Goal: Entertainment & Leisure: Consume media (video, audio)

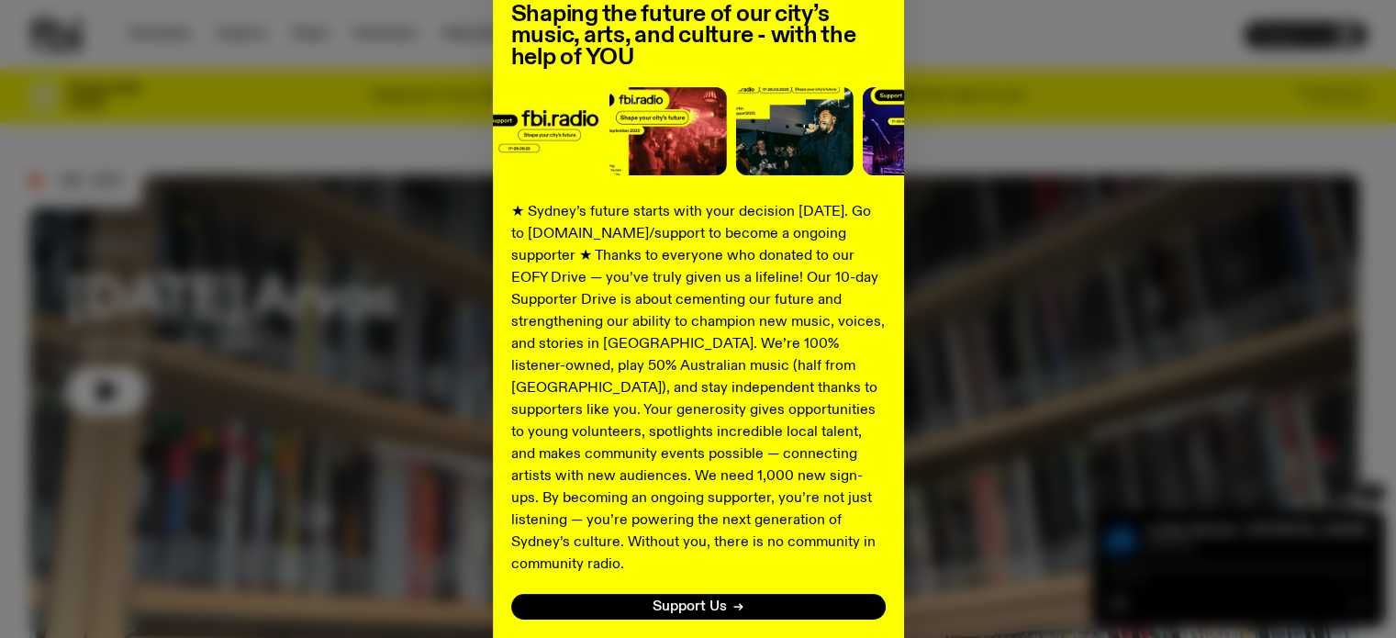
scroll to position [271, 0]
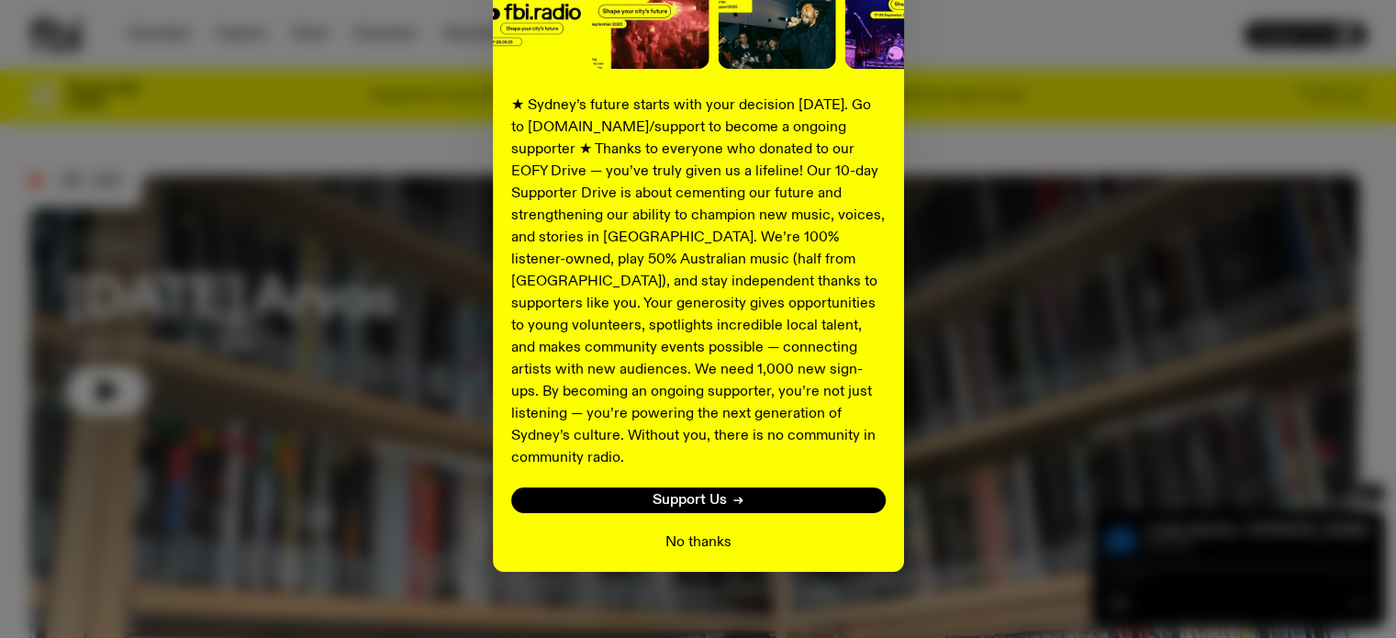
click at [708, 531] on button "No thanks" at bounding box center [698, 542] width 66 height 22
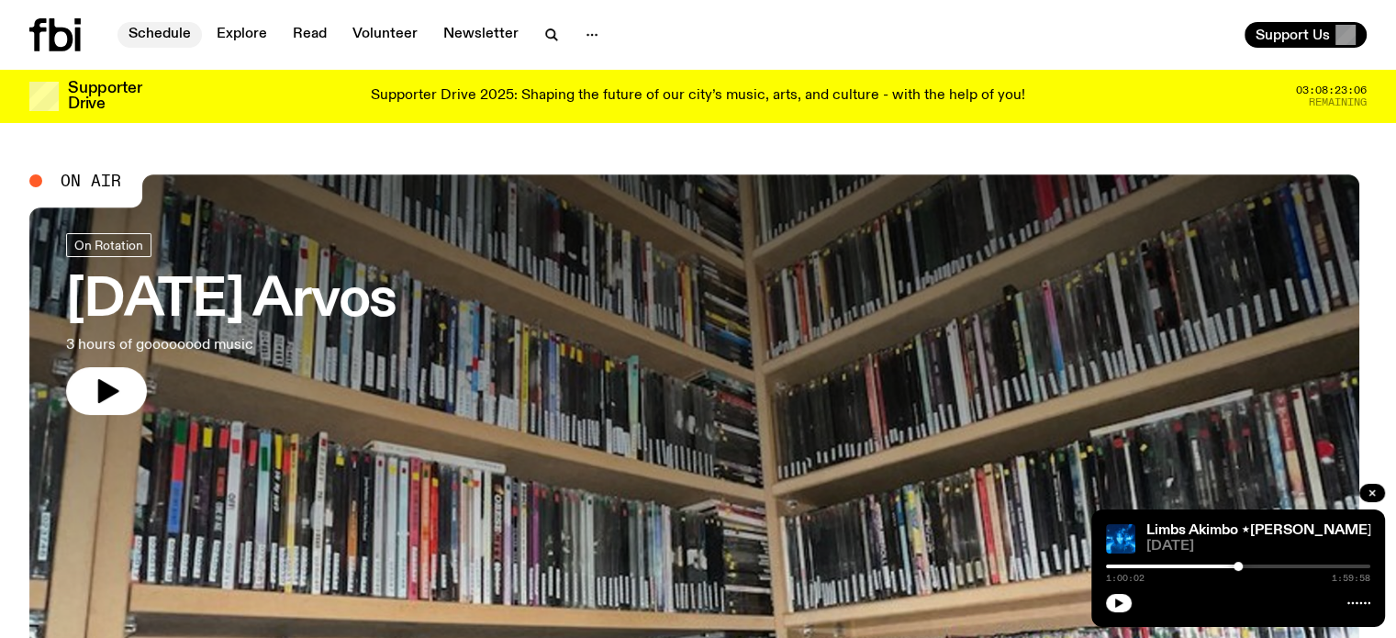
click at [159, 26] on link "Schedule" at bounding box center [159, 35] width 84 height 26
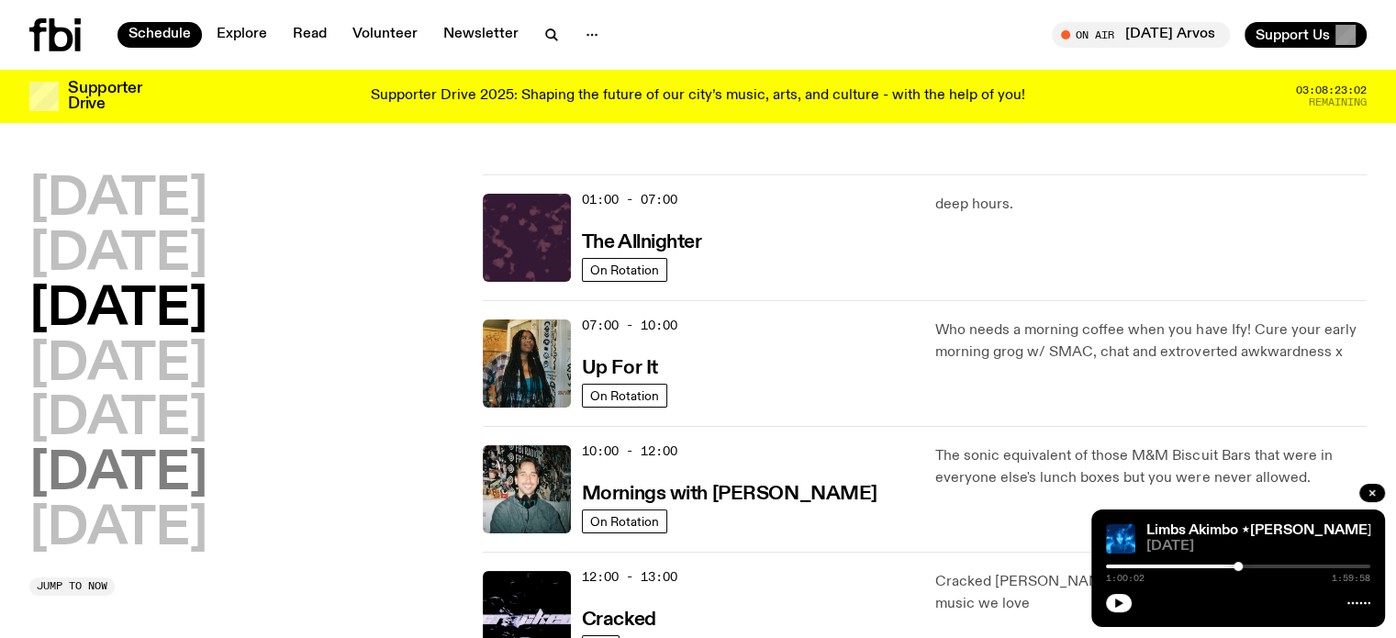
click at [128, 472] on h2 "[DATE]" at bounding box center [118, 474] width 178 height 51
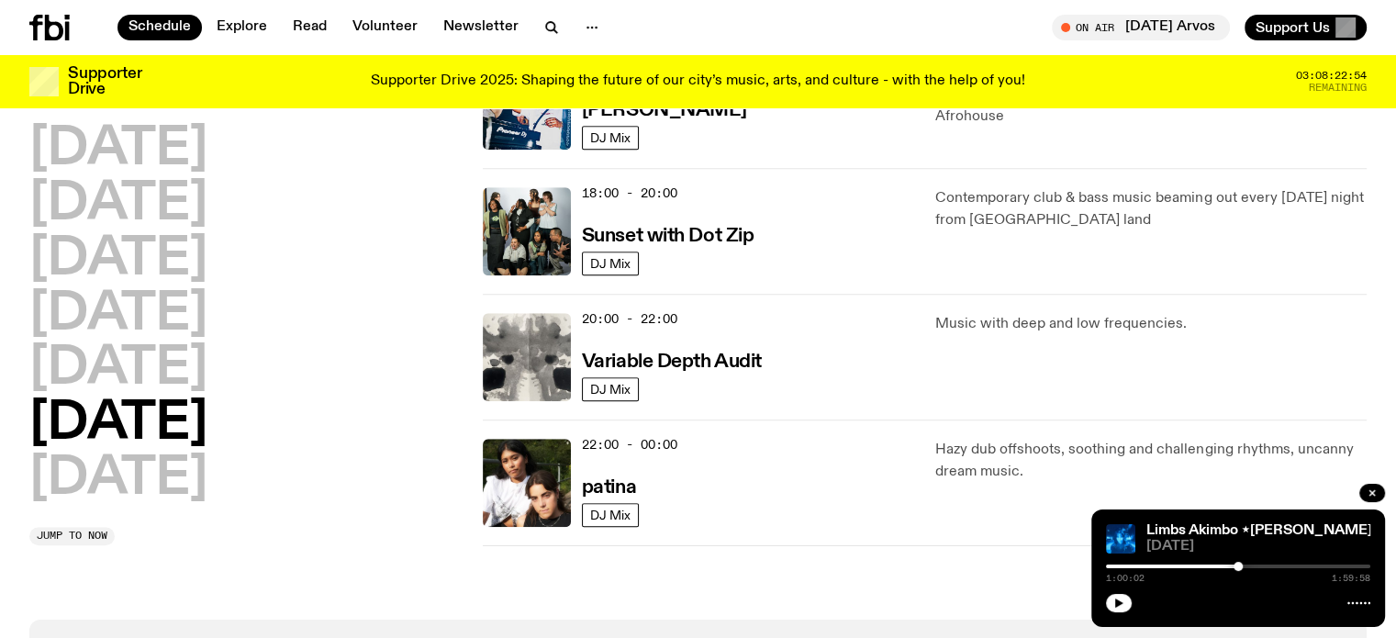
scroll to position [1153, 0]
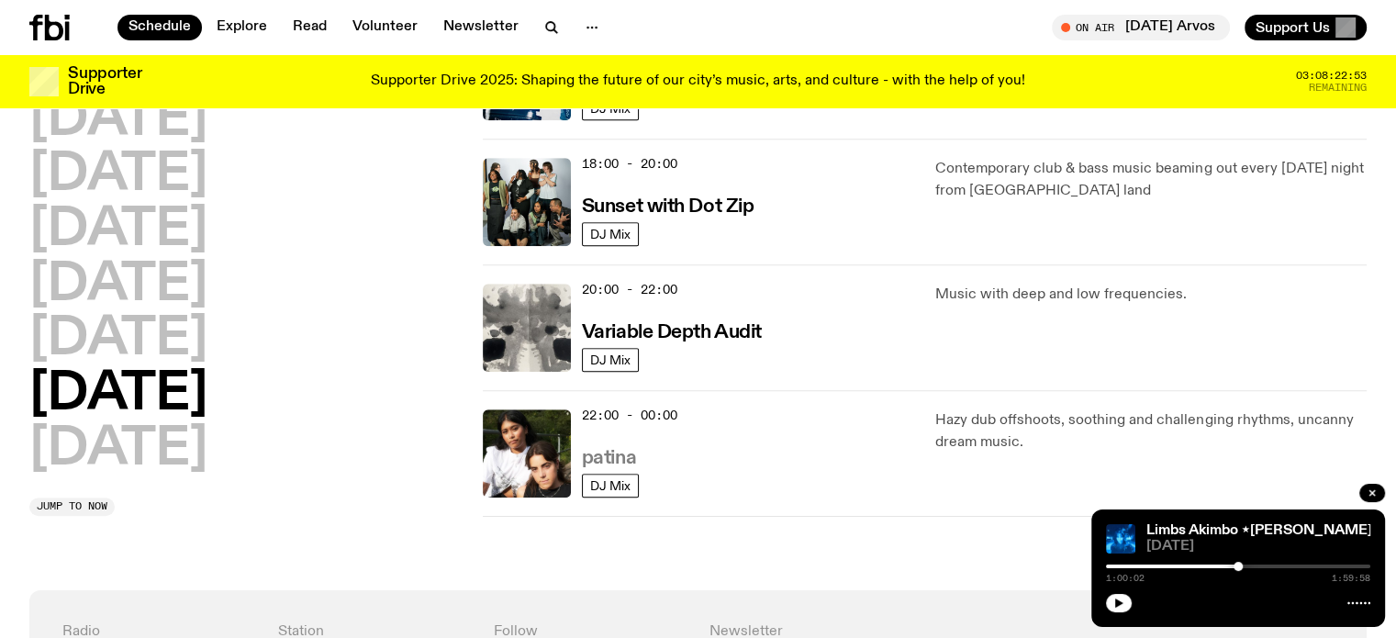
click at [619, 452] on h3 "patina" at bounding box center [609, 458] width 54 height 19
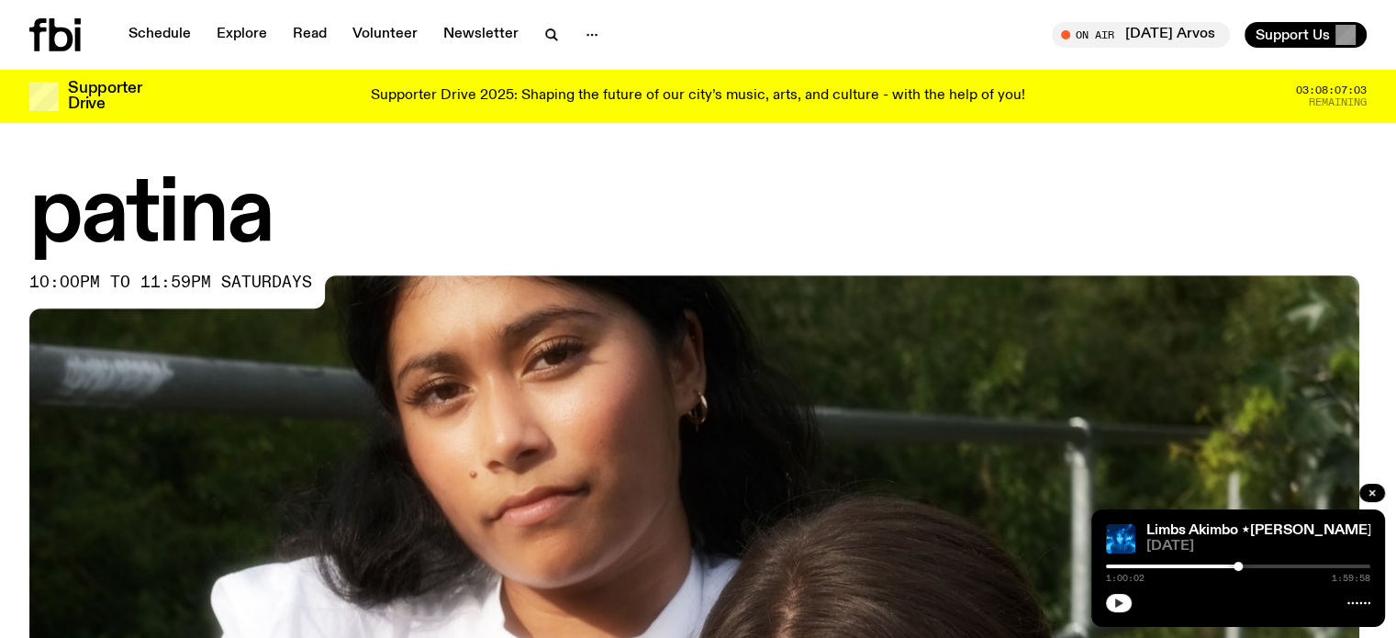
click at [1126, 598] on button "button" at bounding box center [1119, 603] width 26 height 18
click at [1127, 608] on button "button" at bounding box center [1119, 603] width 26 height 18
click at [1121, 603] on rect "button" at bounding box center [1121, 602] width 3 height 9
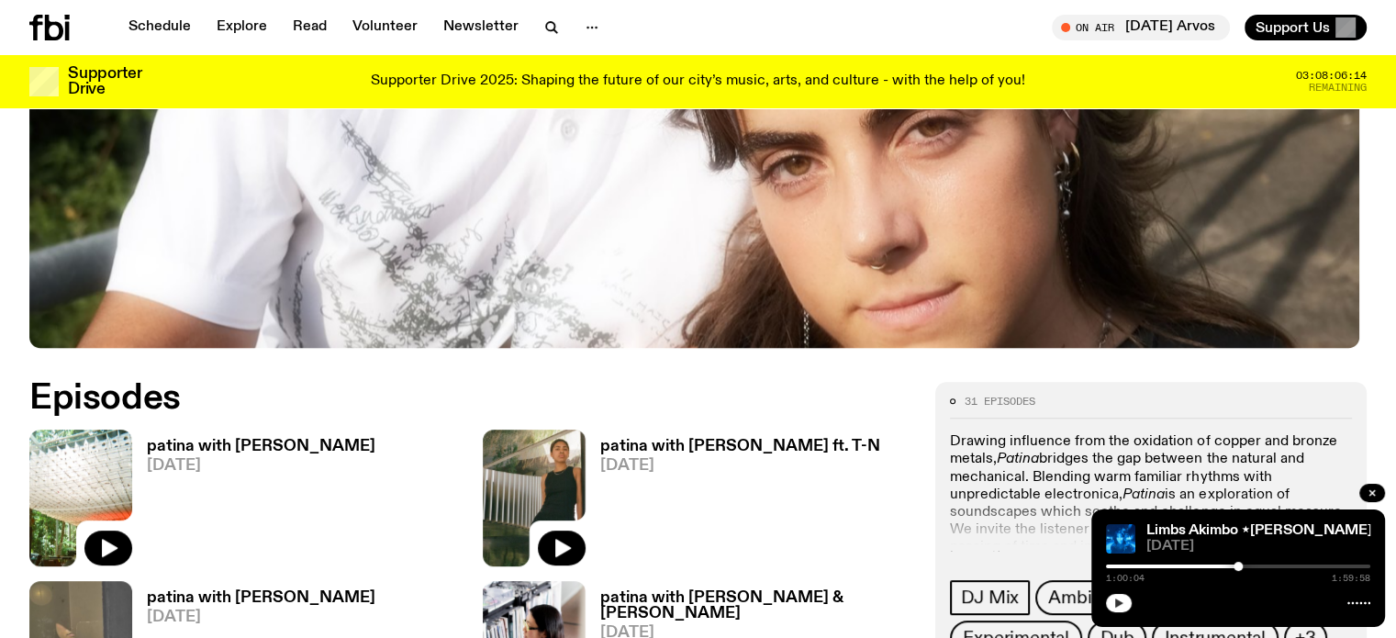
scroll to position [630, 0]
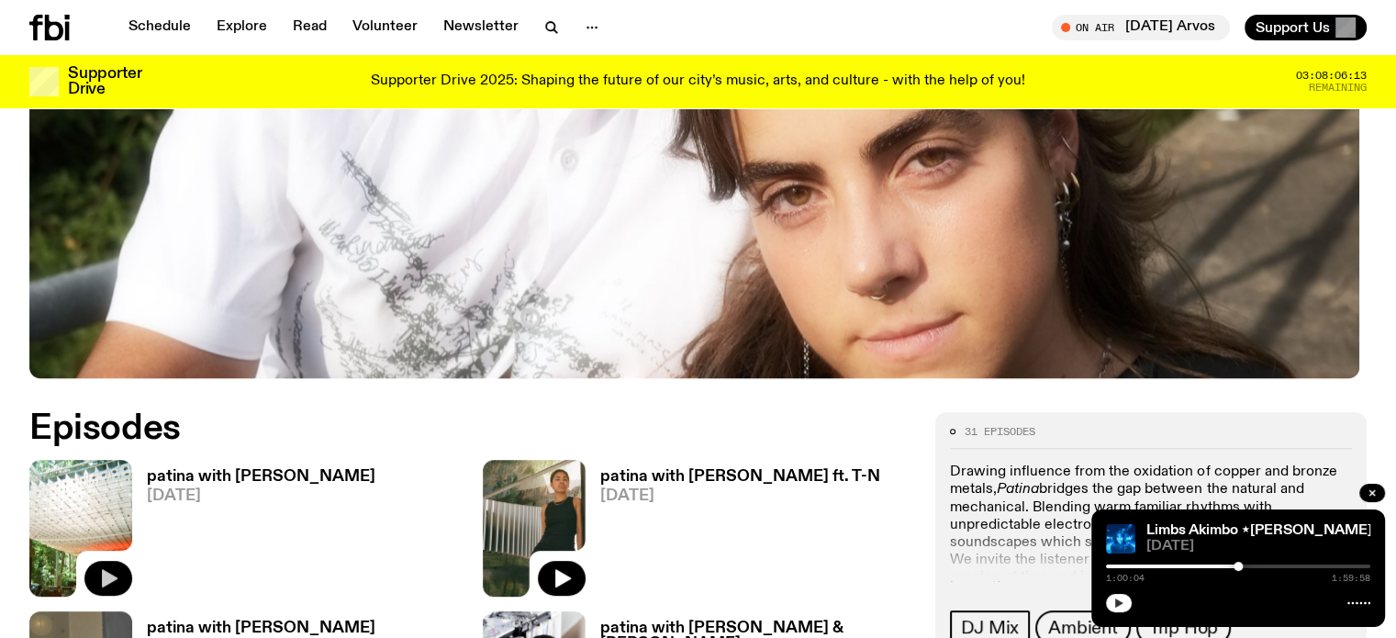
click at [113, 569] on icon "button" at bounding box center [110, 578] width 16 height 18
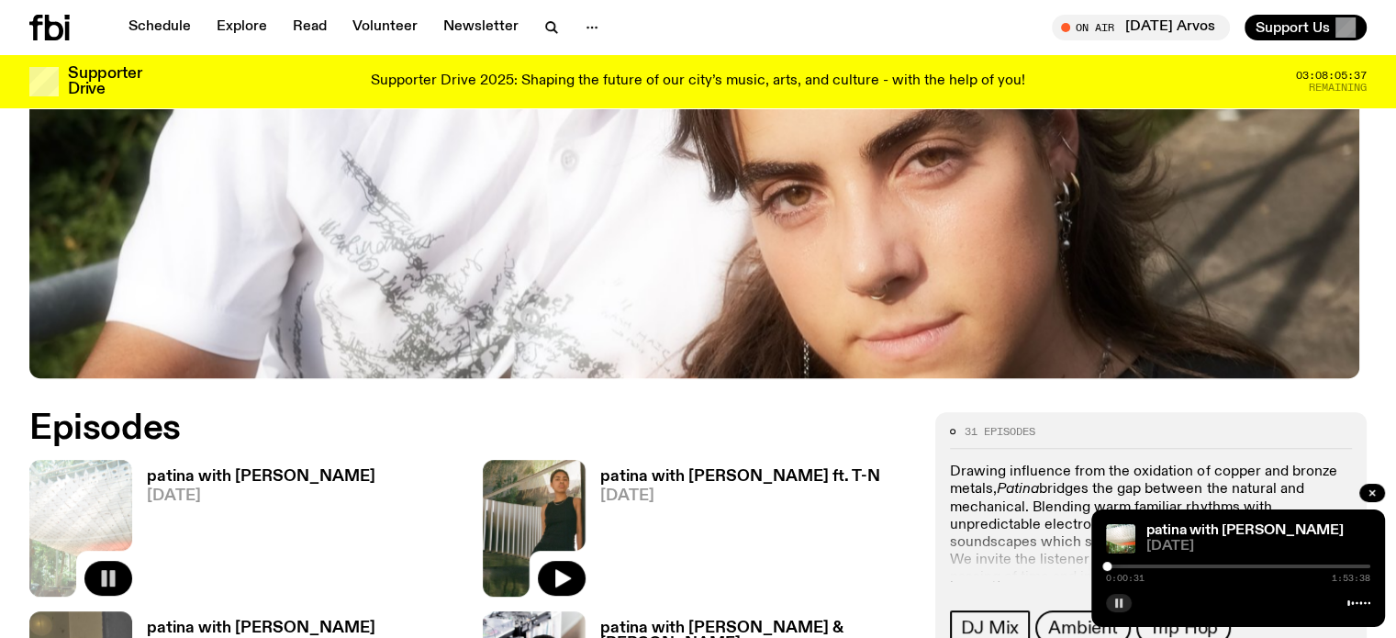
click at [1355, 601] on icon at bounding box center [1358, 603] width 23 height 15
click at [1127, 565] on div at bounding box center [1238, 566] width 264 height 4
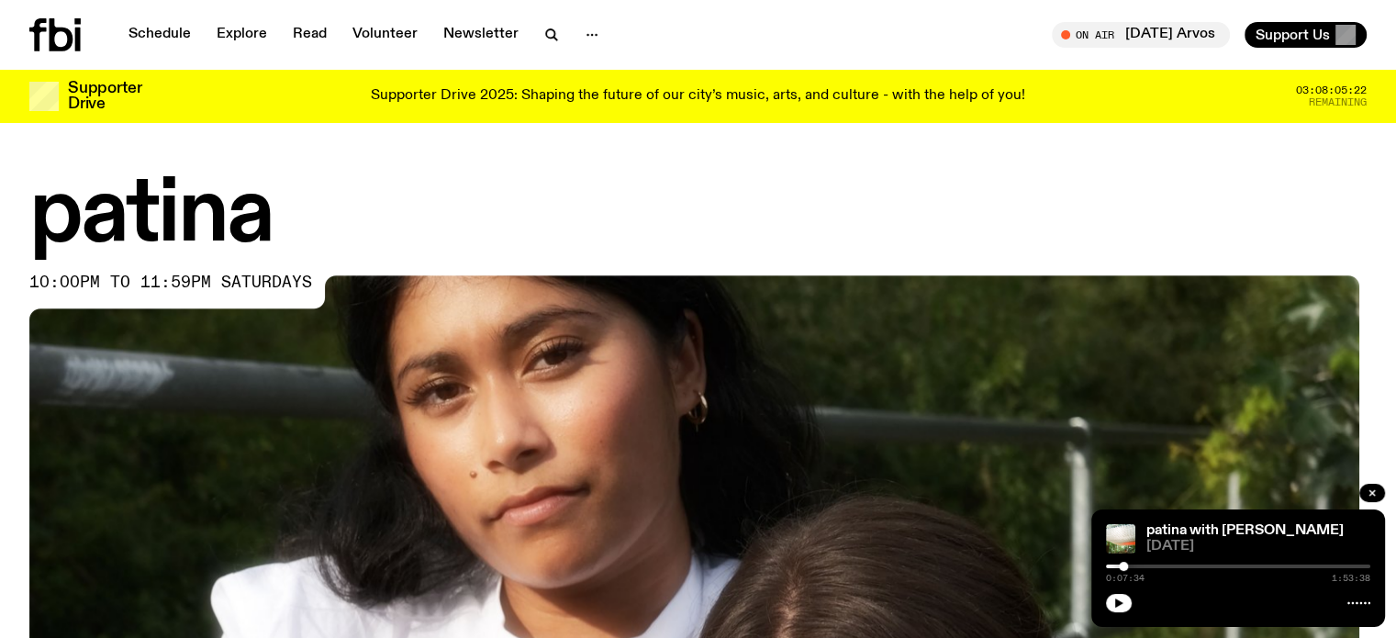
drag, startPoint x: 1123, startPoint y: 568, endPoint x: 1100, endPoint y: 568, distance: 22.9
click at [1100, 568] on div "patina with gailba [DATE] 0:07:34 1:53:38" at bounding box center [1238, 567] width 294 height 117
click at [1121, 603] on icon "button" at bounding box center [1119, 602] width 8 height 9
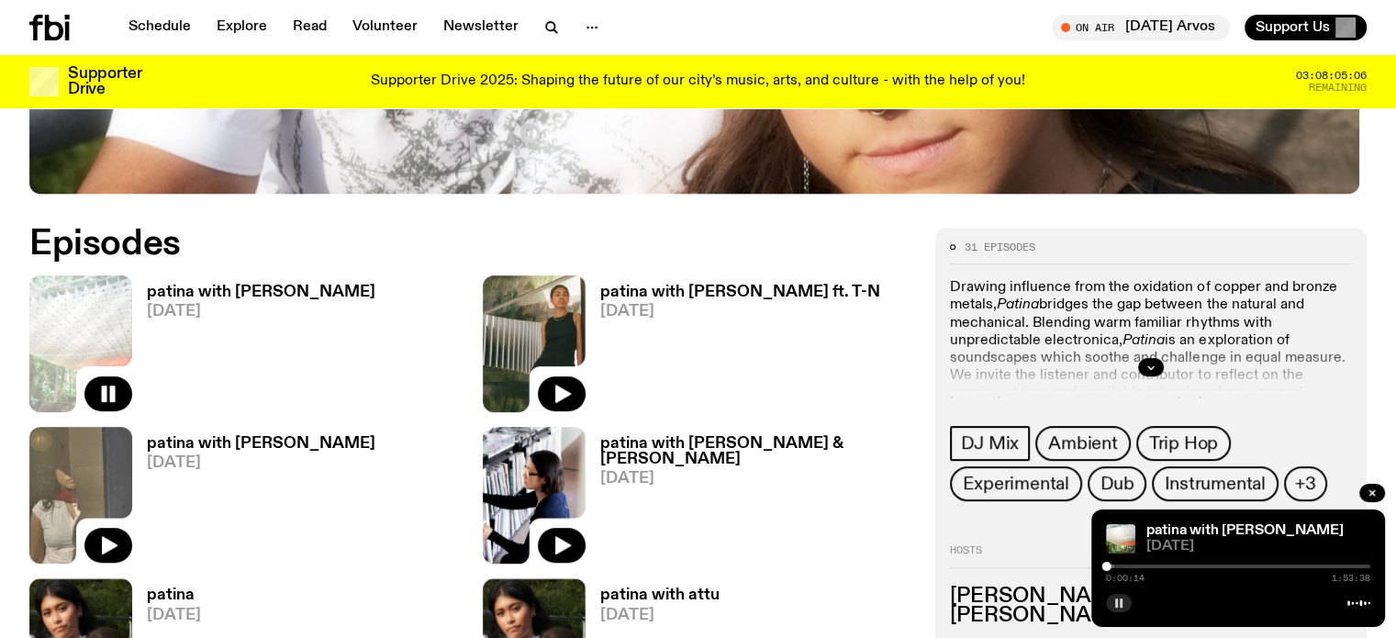
scroll to position [815, 0]
click at [227, 347] on link "patina with gailba 20.09.25" at bounding box center [253, 349] width 243 height 128
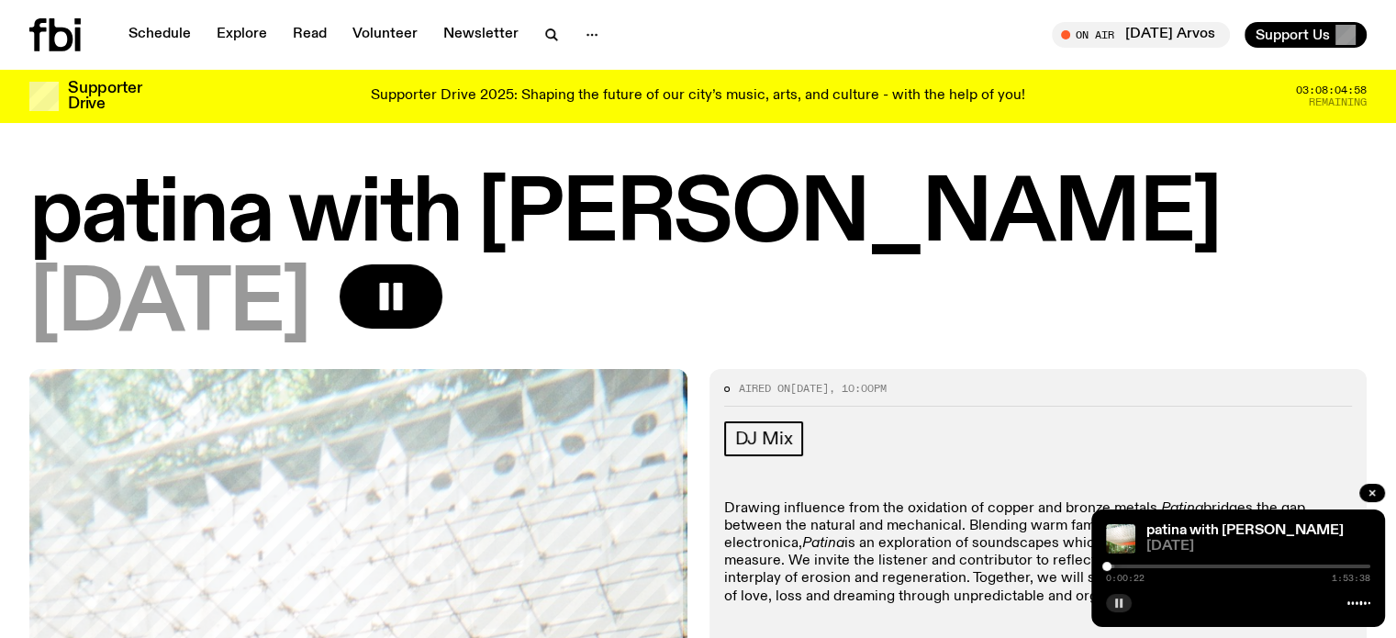
click at [1123, 599] on button "button" at bounding box center [1119, 603] width 26 height 18
